Goal: Transaction & Acquisition: Download file/media

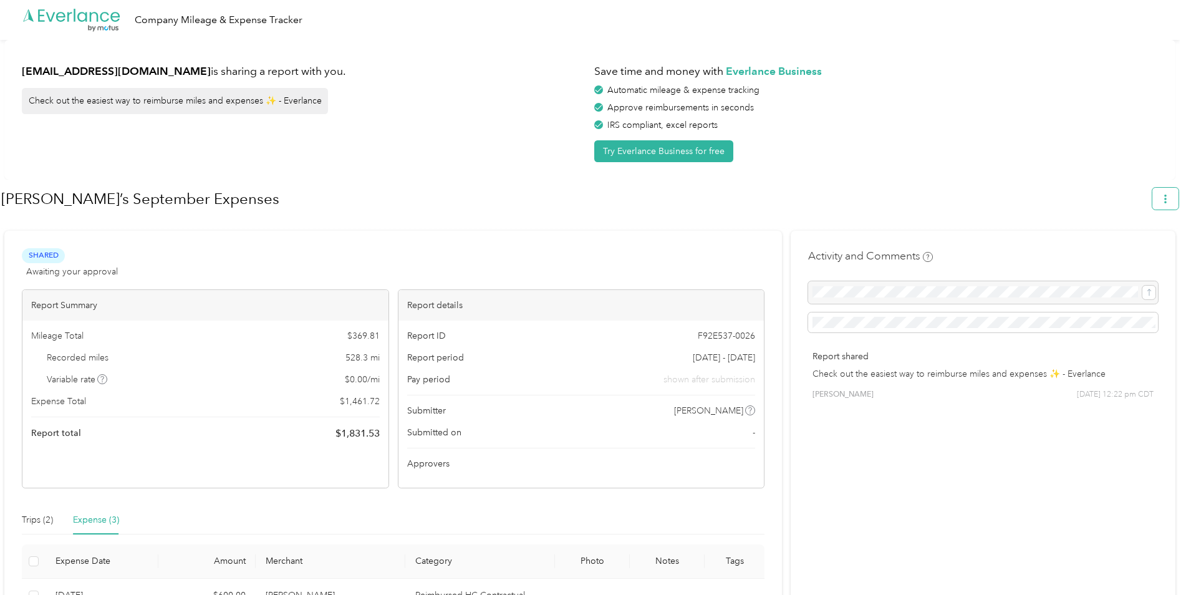
click at [1175, 204] on button "button" at bounding box center [1165, 199] width 26 height 22
click at [1169, 202] on icon "button" at bounding box center [1165, 199] width 9 height 9
click at [1143, 251] on span "Download" at bounding box center [1135, 257] width 41 height 13
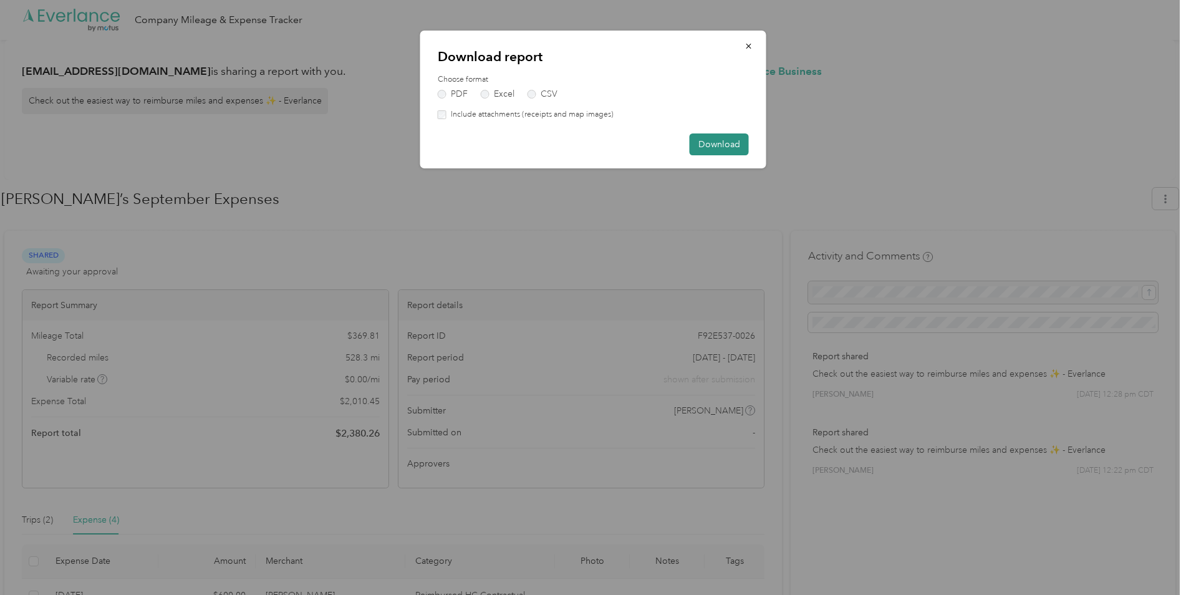
click at [717, 143] on button "Download" at bounding box center [719, 144] width 59 height 22
